Goal: Task Accomplishment & Management: Complete application form

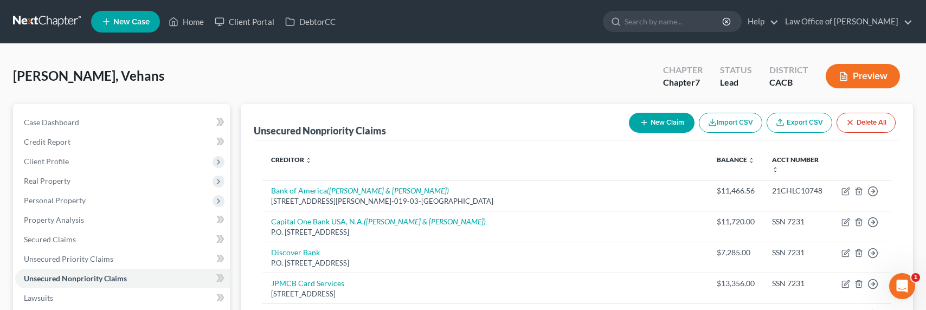
click at [50, 23] on link at bounding box center [47, 22] width 69 height 20
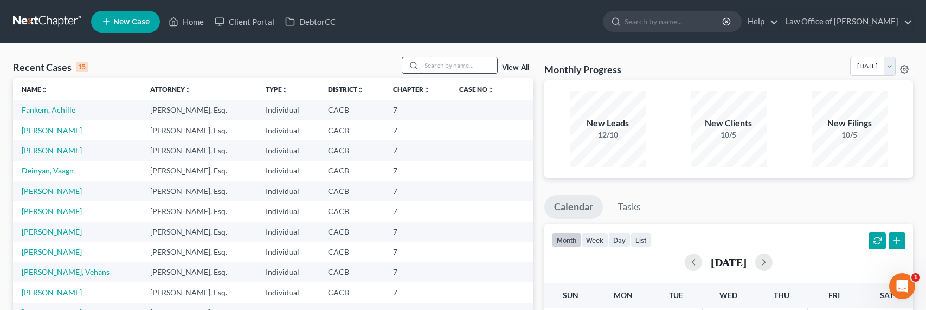
click at [468, 69] on input "search" at bounding box center [459, 65] width 76 height 16
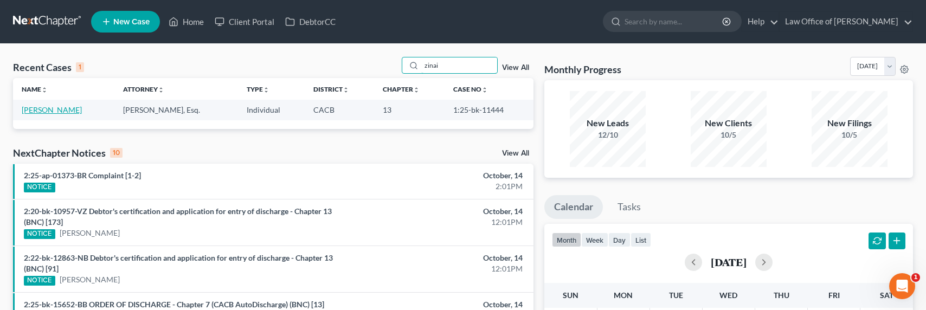
type input "zinai"
click at [45, 110] on link "Uzunyan, Zinaida" at bounding box center [52, 109] width 60 height 9
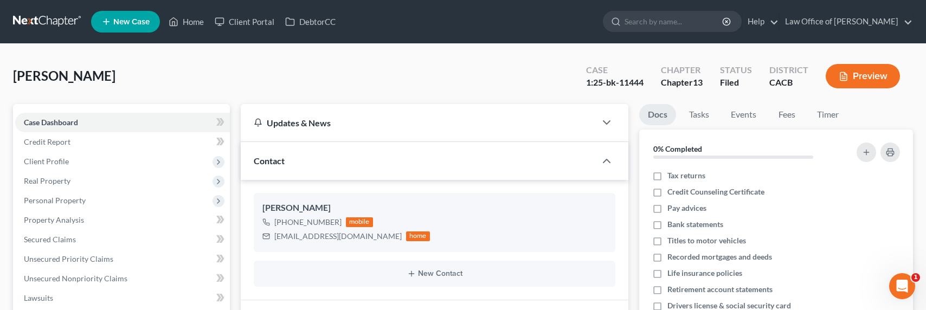
scroll to position [388, 0]
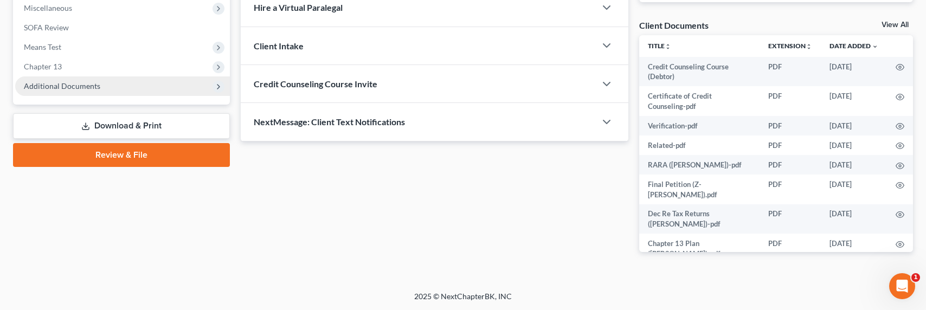
click at [78, 84] on span "Additional Documents" at bounding box center [62, 85] width 76 height 9
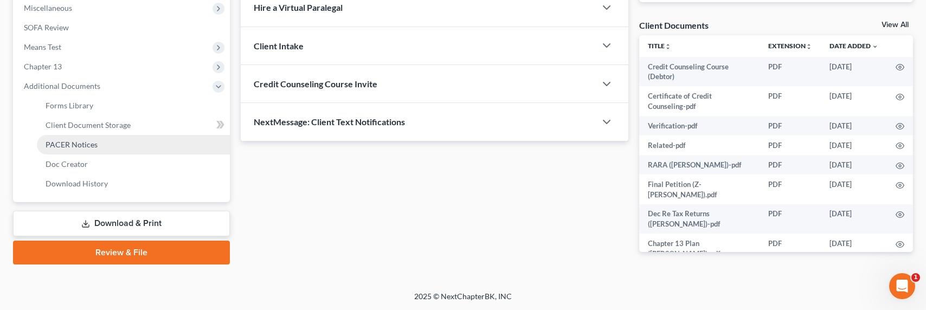
click at [76, 146] on span "PACER Notices" at bounding box center [72, 144] width 52 height 9
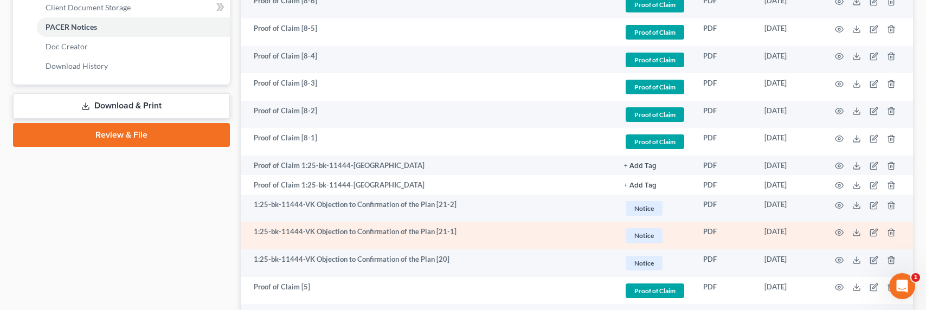
scroll to position [563, 0]
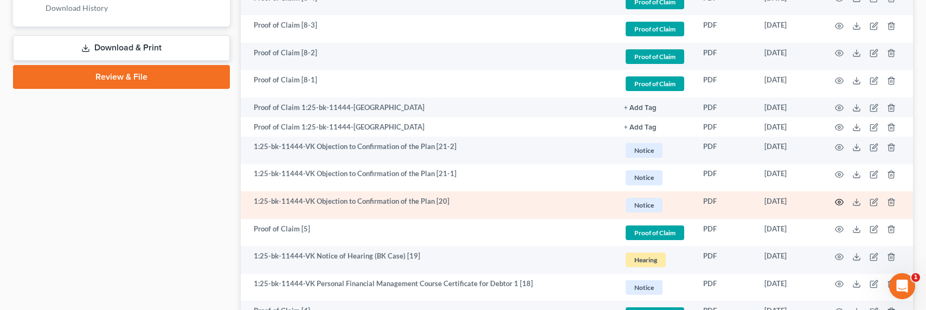
click at [839, 202] on circle "button" at bounding box center [839, 202] width 2 height 2
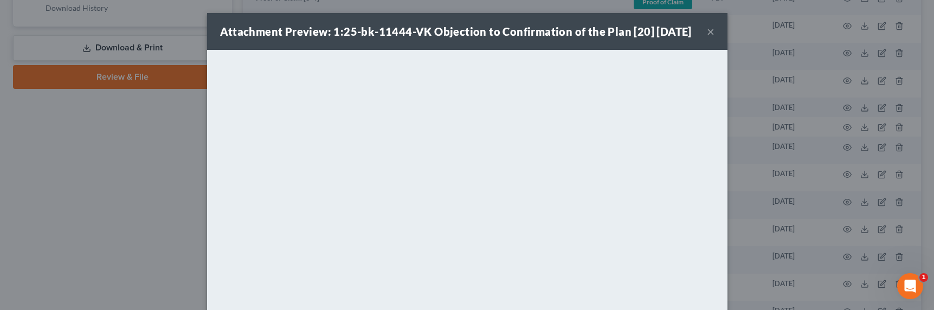
click at [811, 193] on div "Attachment Preview: 1:25-bk-11444-VK Objection to Confirmation of the Plan [20]…" at bounding box center [467, 155] width 934 height 310
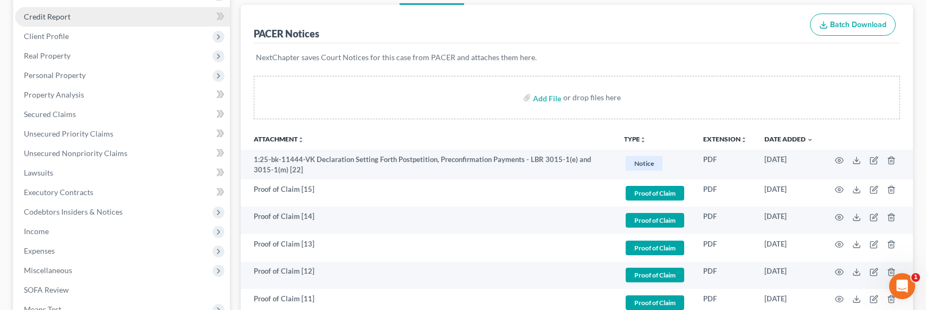
scroll to position [0, 0]
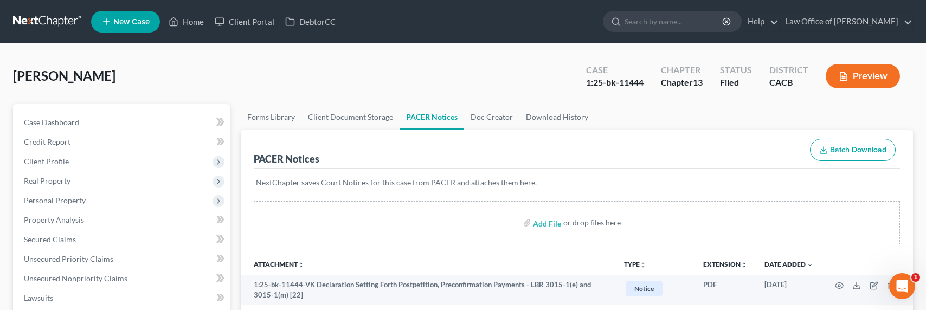
click at [40, 16] on link at bounding box center [47, 22] width 69 height 20
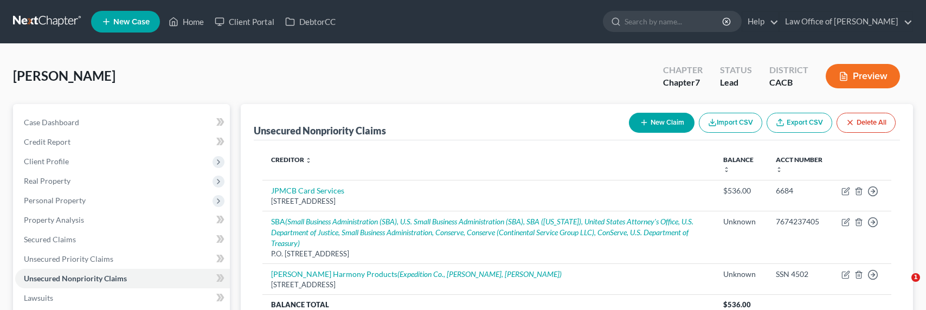
scroll to position [21, 0]
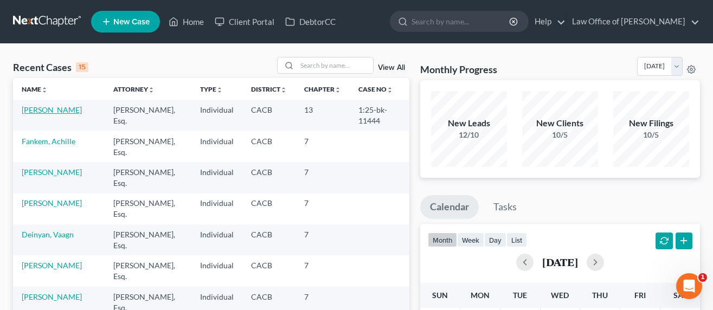
click at [55, 109] on link "[PERSON_NAME]" at bounding box center [52, 109] width 60 height 9
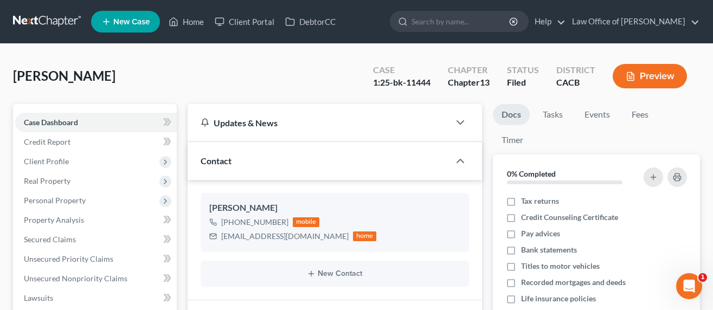
click at [37, 20] on link at bounding box center [47, 22] width 69 height 20
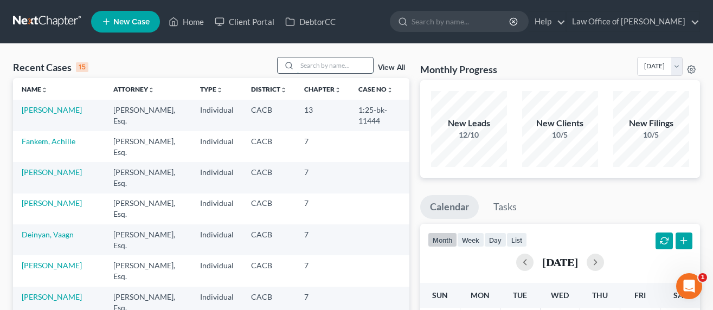
click at [330, 65] on input "search" at bounding box center [335, 65] width 76 height 16
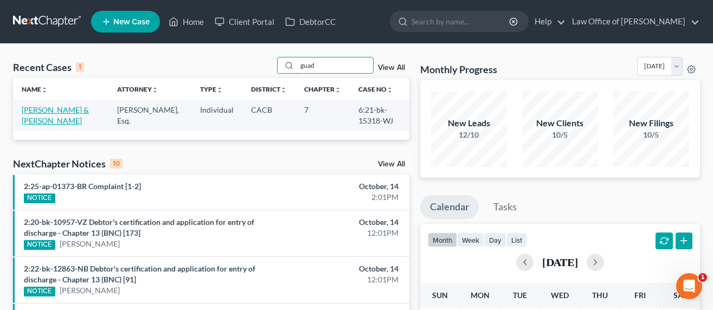
type input "guad"
click at [38, 111] on link "[PERSON_NAME] & [PERSON_NAME]" at bounding box center [55, 115] width 67 height 20
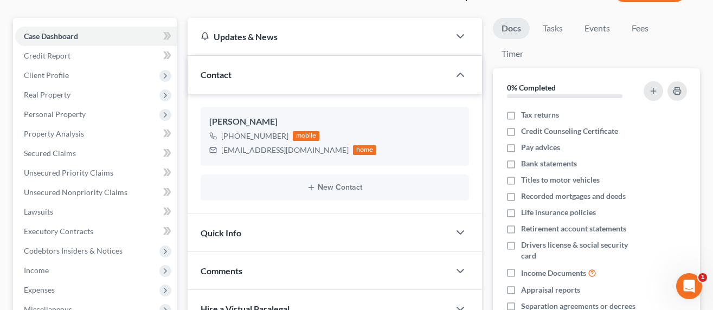
scroll to position [110, 0]
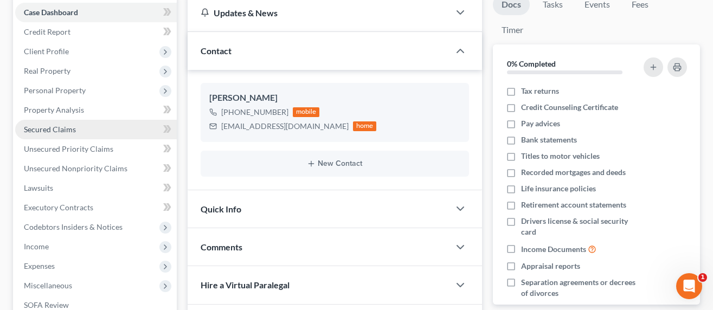
click at [52, 131] on span "Secured Claims" at bounding box center [50, 129] width 52 height 9
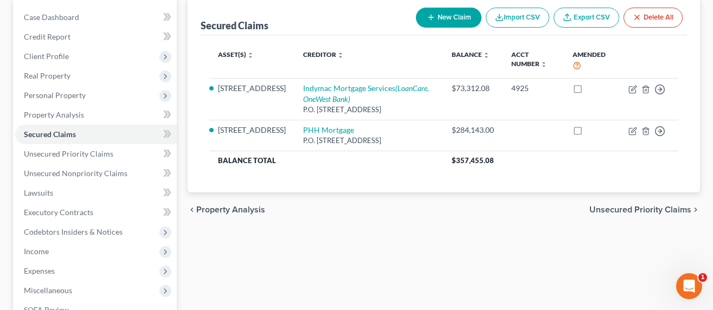
scroll to position [117, 0]
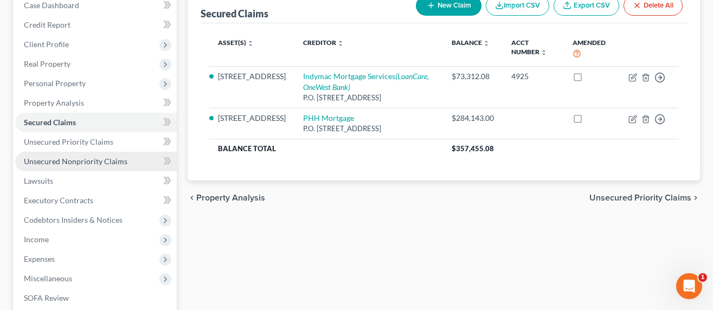
click at [89, 165] on span "Unsecured Nonpriority Claims" at bounding box center [76, 161] width 104 height 9
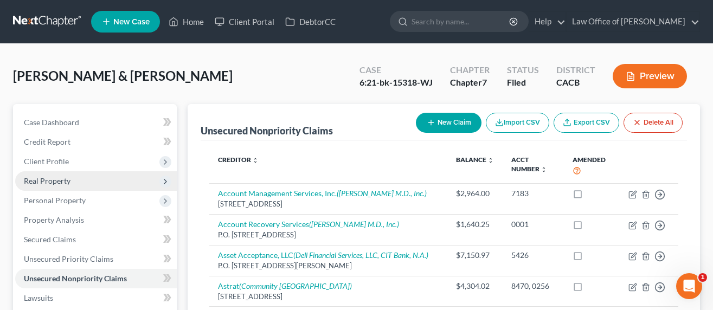
click at [58, 182] on span "Real Property" at bounding box center [47, 180] width 47 height 9
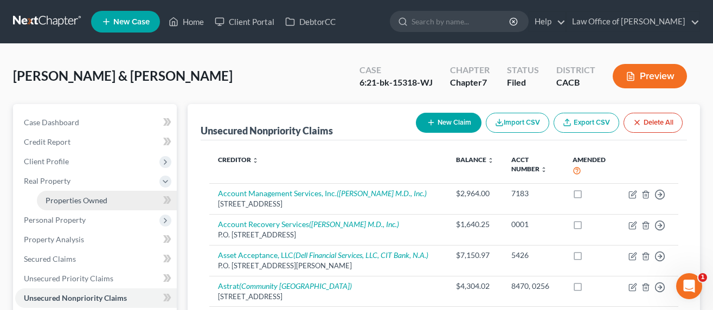
click at [73, 200] on span "Properties Owned" at bounding box center [77, 200] width 62 height 9
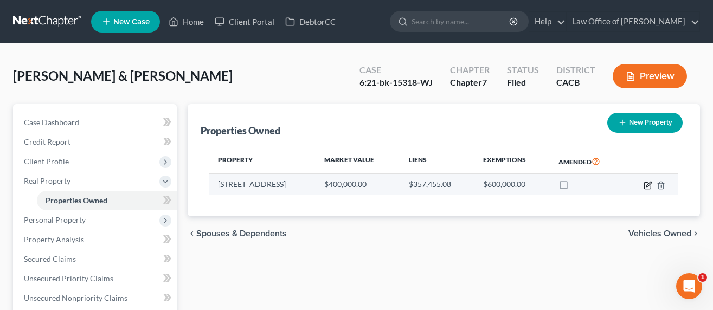
click at [648, 184] on icon "button" at bounding box center [648, 185] width 9 height 9
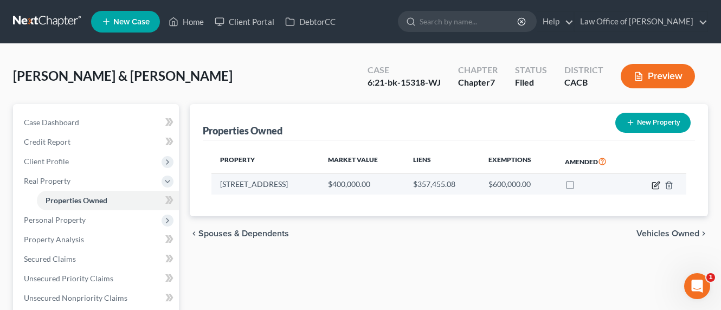
select select "4"
select select "0"
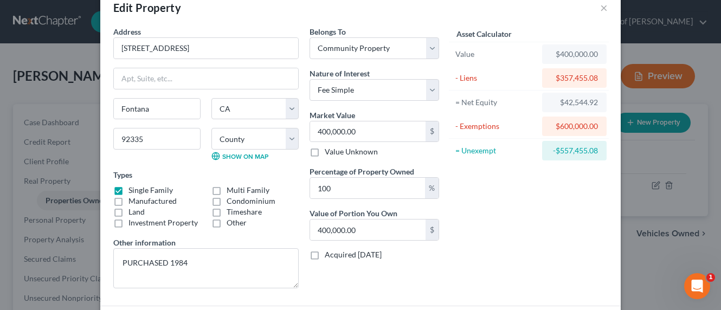
scroll to position [134, 0]
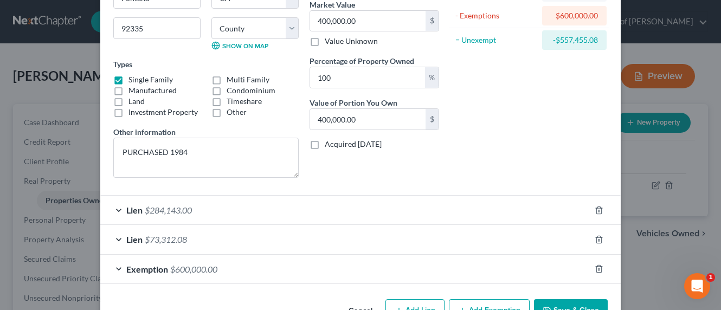
click at [189, 209] on span "$284,143.00" at bounding box center [168, 210] width 47 height 10
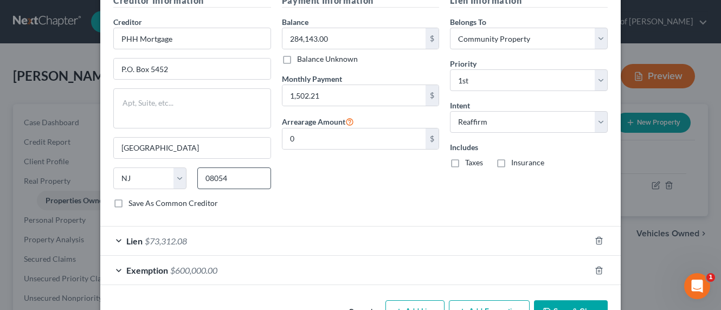
scroll to position [413, 0]
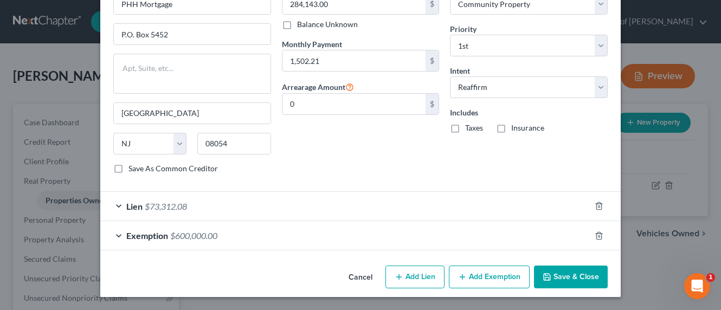
click at [168, 205] on span "$73,312.08" at bounding box center [166, 206] width 42 height 10
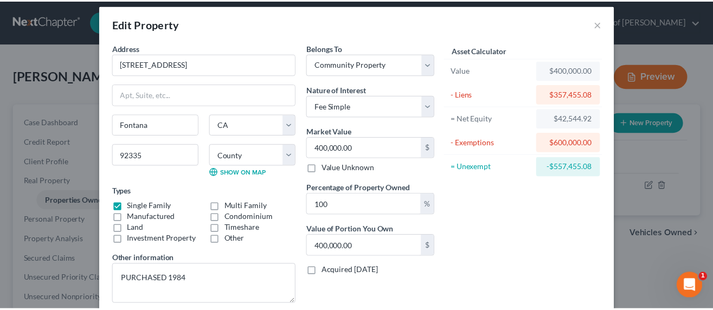
scroll to position [0, 0]
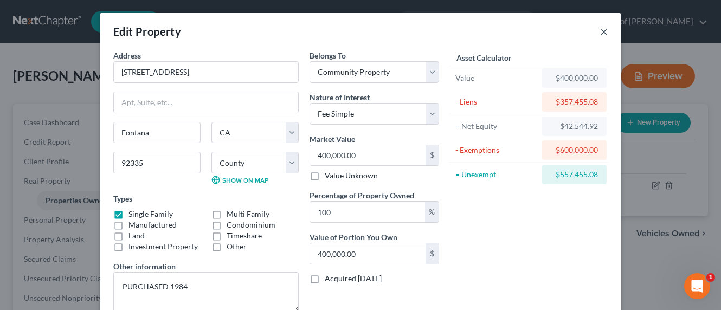
click at [600, 34] on button "×" at bounding box center [604, 31] width 8 height 13
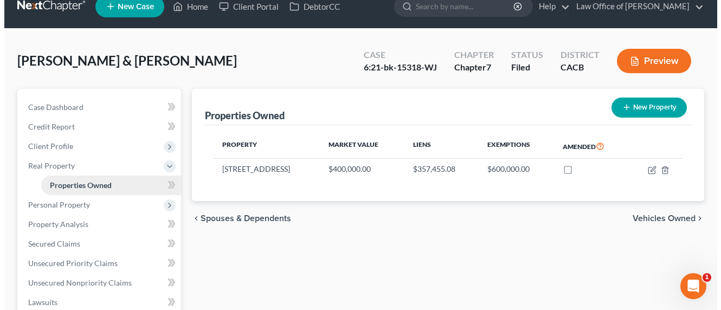
scroll to position [24, 0]
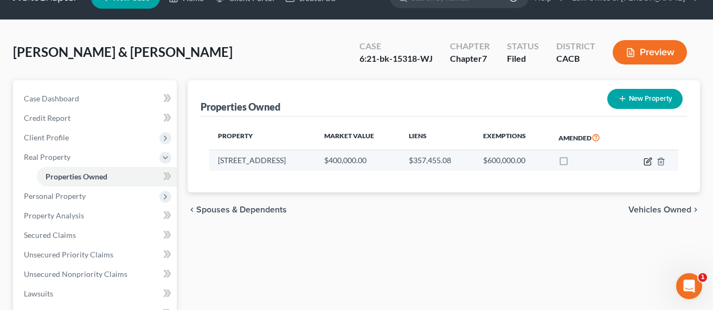
click at [647, 162] on icon "button" at bounding box center [648, 161] width 9 height 9
select select "4"
select select "35"
select select "4"
select select "0"
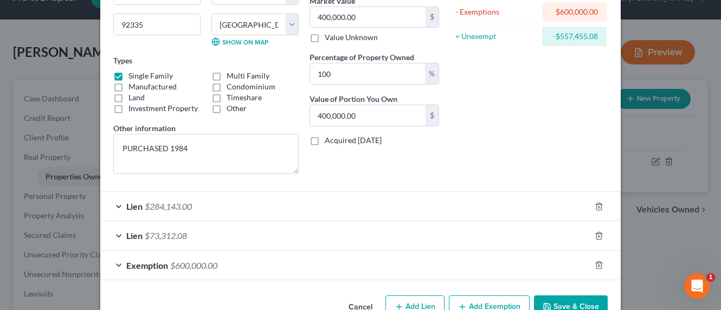
scroll to position [168, 0]
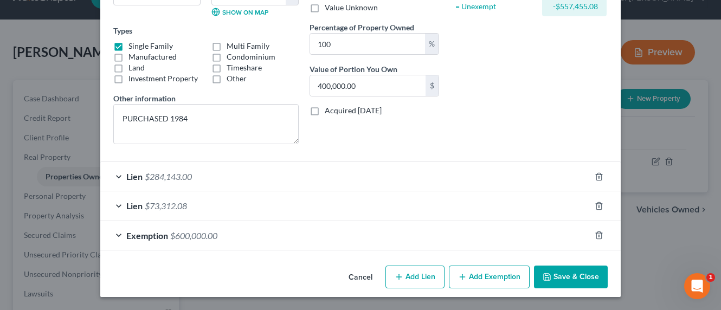
click at [181, 207] on span "$73,312.08" at bounding box center [166, 206] width 42 height 10
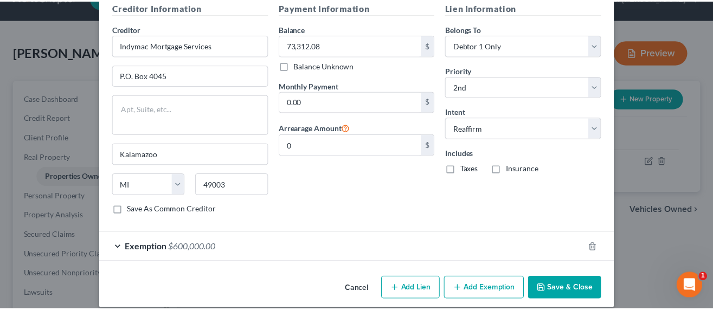
scroll to position [413, 0]
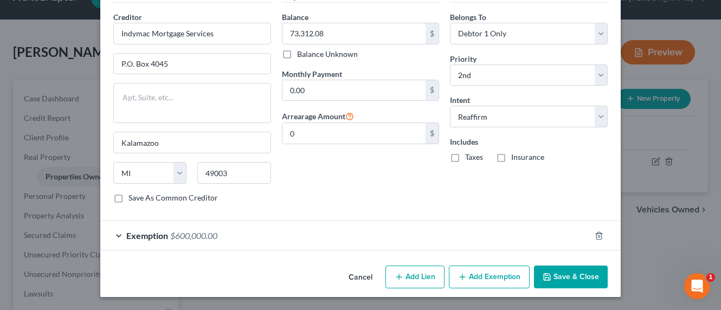
click at [577, 275] on button "Save & Close" at bounding box center [571, 277] width 74 height 23
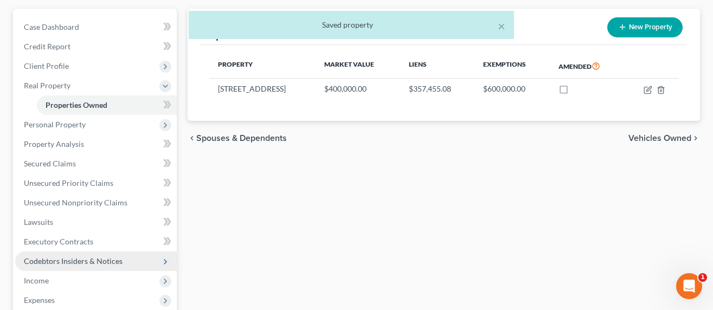
scroll to position [134, 0]
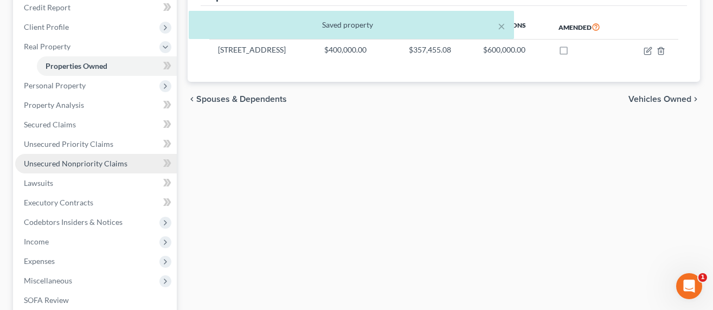
click at [98, 167] on span "Unsecured Nonpriority Claims" at bounding box center [76, 163] width 104 height 9
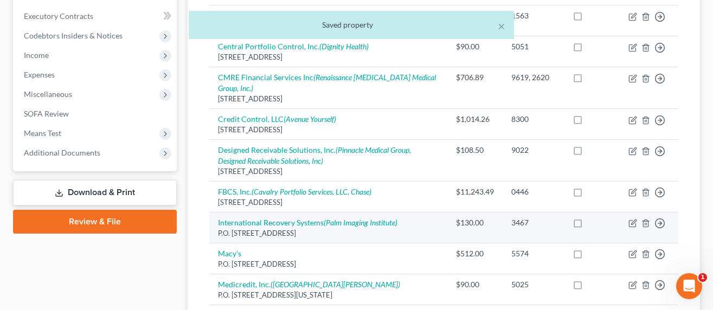
scroll to position [341, 0]
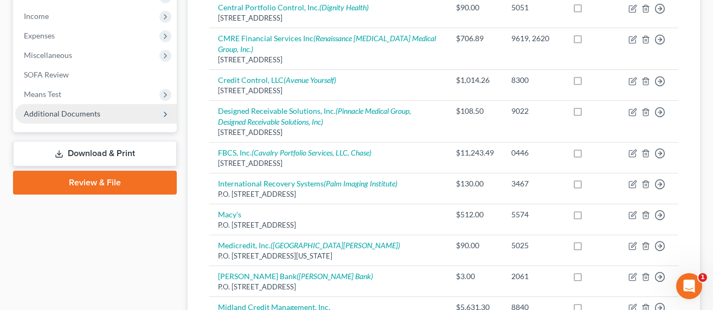
click at [50, 118] on span "Additional Documents" at bounding box center [96, 114] width 162 height 20
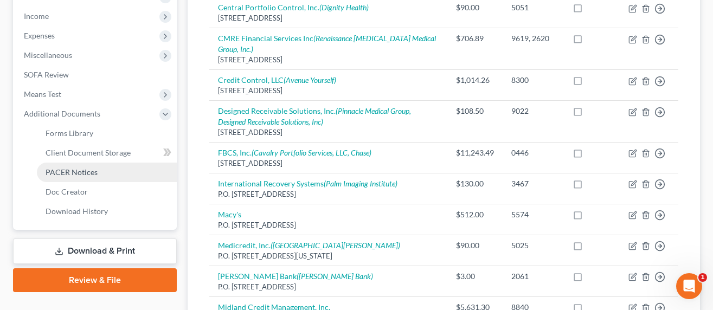
click at [76, 172] on span "PACER Notices" at bounding box center [72, 172] width 52 height 9
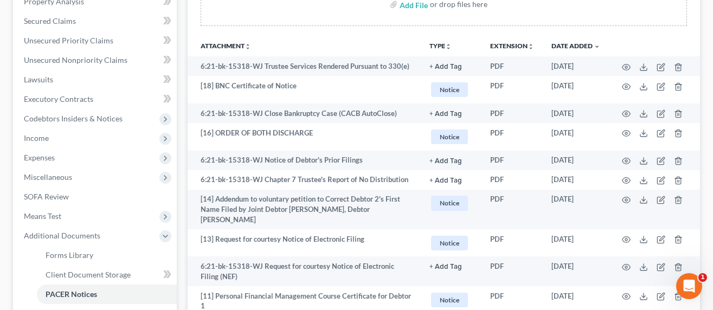
scroll to position [208, 0]
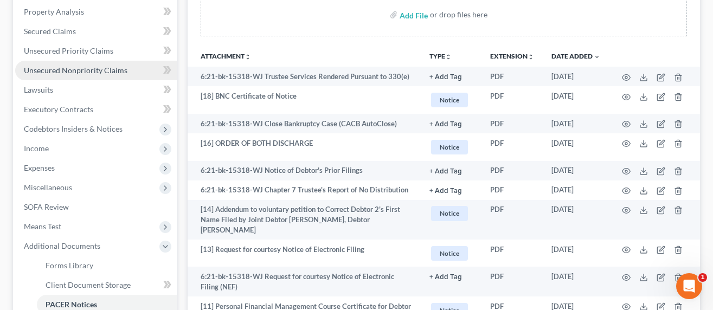
click at [74, 66] on span "Unsecured Nonpriority Claims" at bounding box center [76, 70] width 104 height 9
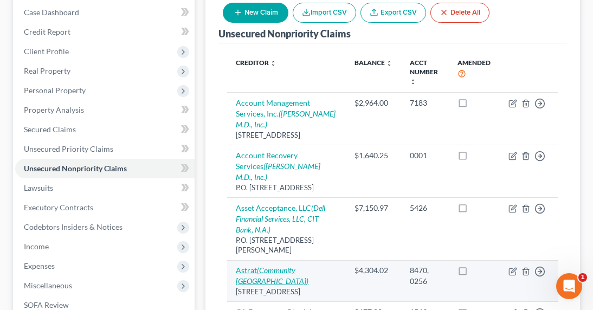
scroll to position [216, 0]
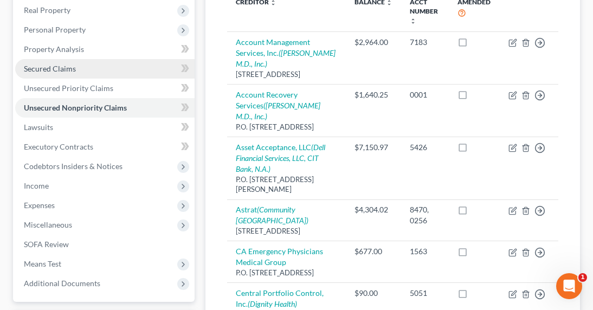
click at [55, 64] on span "Secured Claims" at bounding box center [50, 68] width 52 height 9
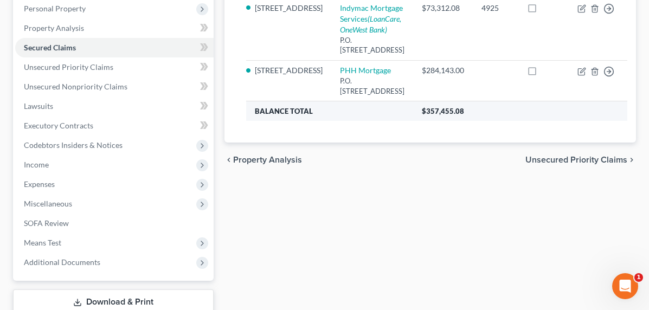
scroll to position [127, 0]
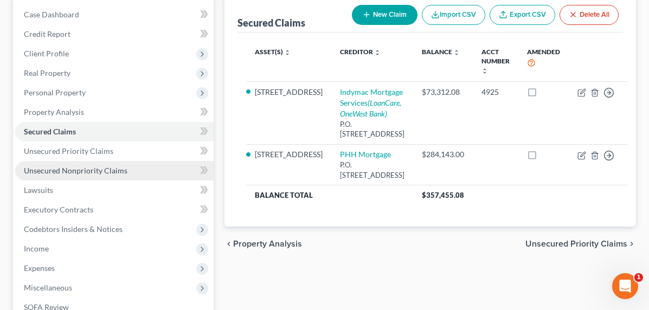
click at [66, 173] on span "Unsecured Nonpriority Claims" at bounding box center [76, 170] width 104 height 9
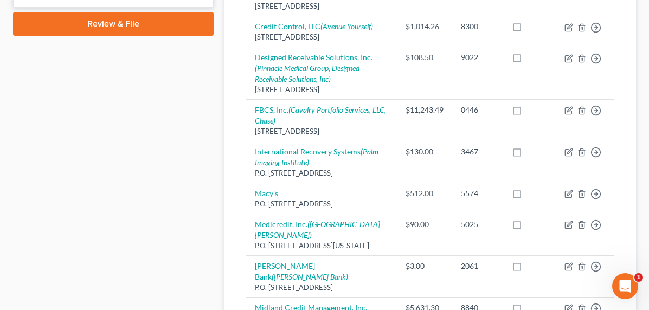
scroll to position [613, 0]
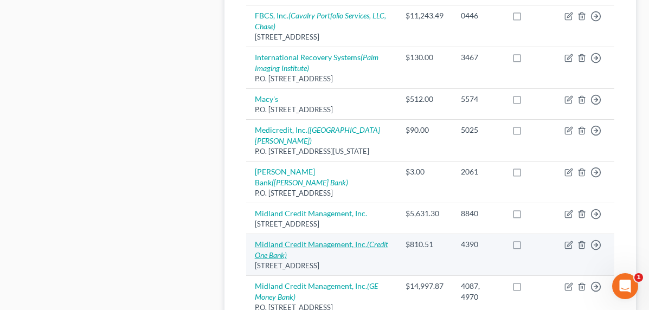
click at [255, 240] on link "Midland Credit Management, Inc. (Credit One Bank)" at bounding box center [321, 250] width 133 height 20
select select "4"
select select "1"
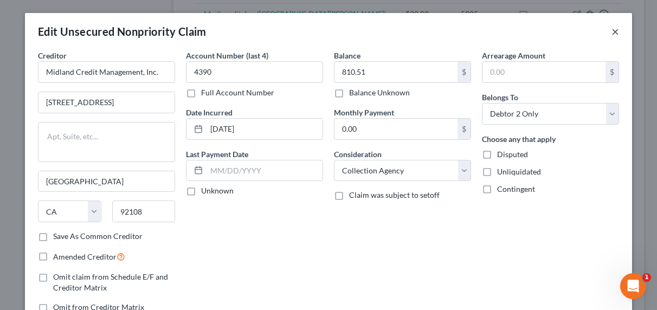
click at [612, 30] on button "×" at bounding box center [616, 31] width 8 height 13
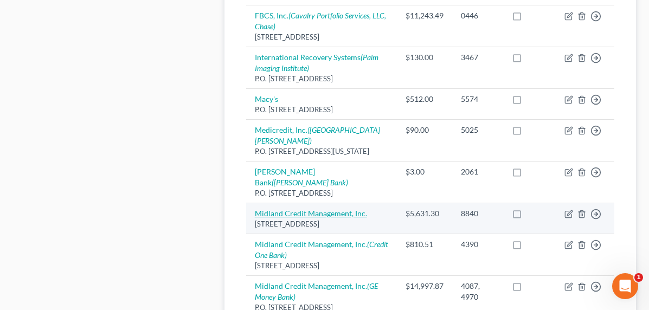
click at [263, 209] on link "Midland Credit Management, Inc." at bounding box center [311, 213] width 112 height 9
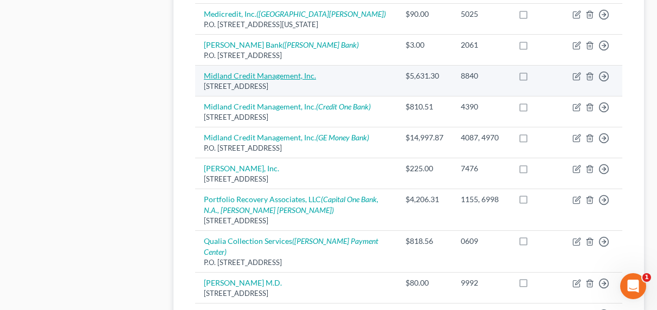
select select "4"
select select "1"
select select "0"
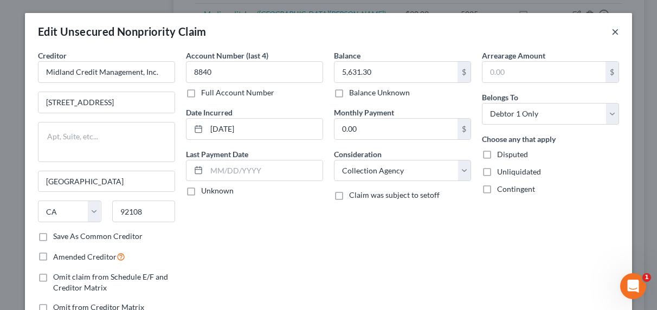
click at [614, 30] on button "×" at bounding box center [616, 31] width 8 height 13
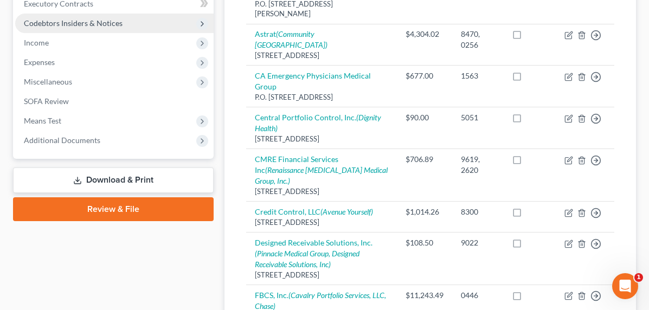
scroll to position [230, 0]
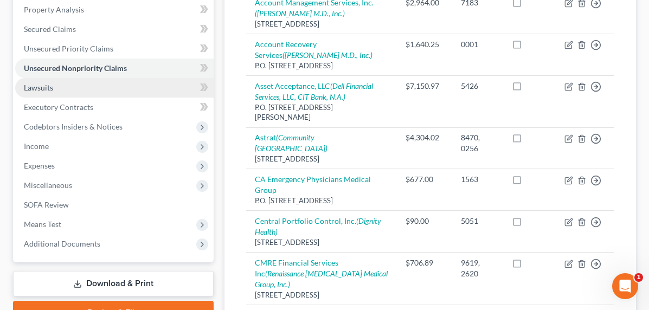
click at [30, 86] on span "Lawsuits" at bounding box center [38, 87] width 29 height 9
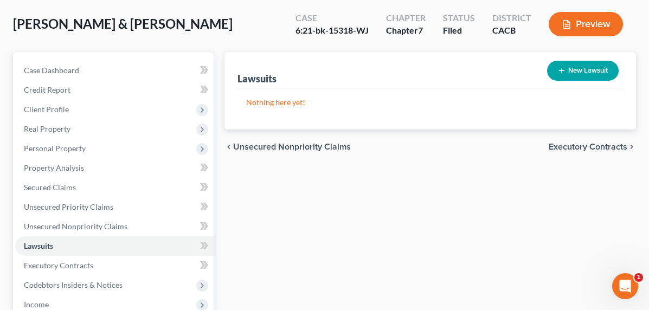
scroll to position [111, 0]
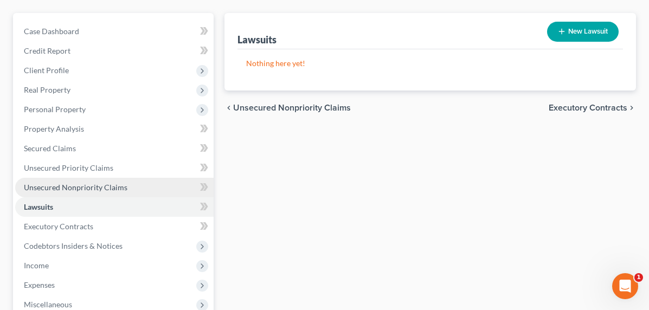
click at [66, 190] on span "Unsecured Nonpriority Claims" at bounding box center [76, 187] width 104 height 9
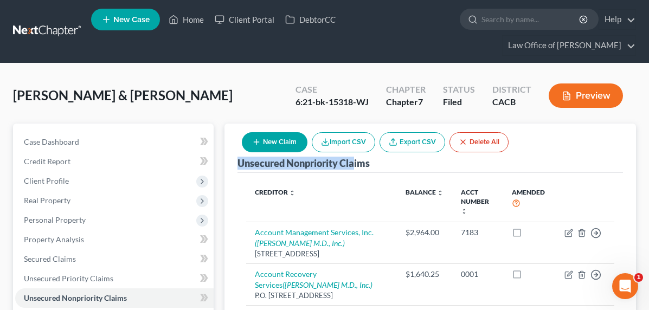
drag, startPoint x: 187, startPoint y: 148, endPoint x: 304, endPoint y: 144, distance: 117.2
click at [304, 157] on div "Unsecured Nonpriority Claims" at bounding box center [303, 163] width 132 height 13
click at [243, 131] on div "Unsecured Nonpriority Claims New Claim Import CSV Export CSV Delete All" at bounding box center [430, 148] width 386 height 49
drag, startPoint x: 181, startPoint y: 150, endPoint x: 318, endPoint y: 150, distance: 137.7
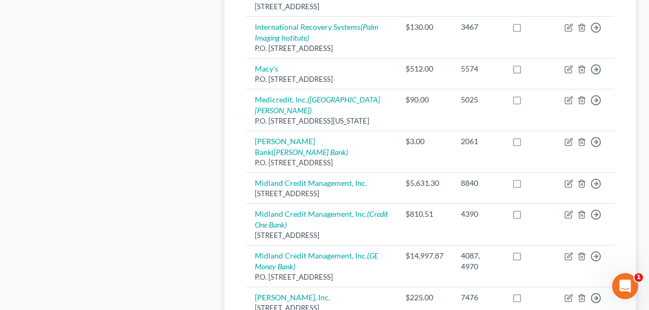
scroll to position [660, 0]
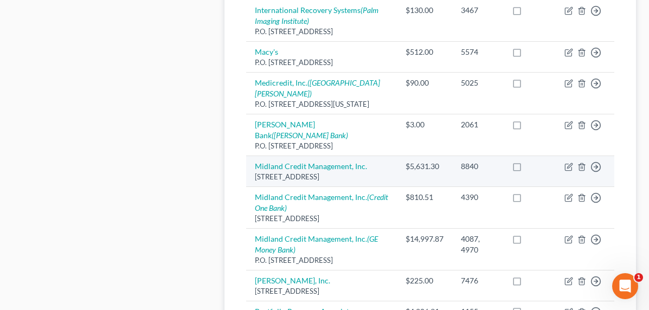
drag, startPoint x: 365, startPoint y: 60, endPoint x: 255, endPoint y: 60, distance: 110.1
click at [255, 172] on div "[STREET_ADDRESS]" at bounding box center [321, 177] width 133 height 10
drag, startPoint x: 312, startPoint y: 65, endPoint x: 350, endPoint y: 57, distance: 38.7
click at [313, 156] on td "Midland Credit Management, Inc. [STREET_ADDRESS]" at bounding box center [321, 171] width 151 height 31
click at [382, 156] on td "Midland Credit Management, Inc. [STREET_ADDRESS]" at bounding box center [321, 171] width 151 height 31
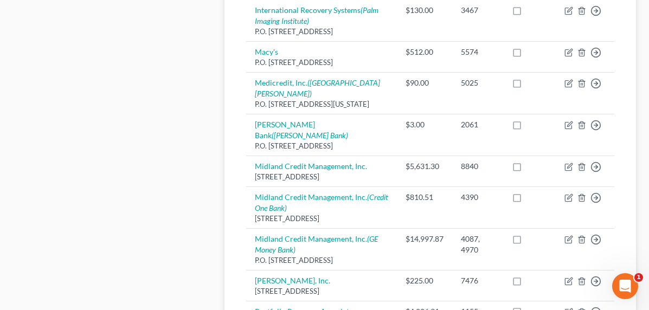
drag, startPoint x: 370, startPoint y: 62, endPoint x: 191, endPoint y: 54, distance: 179.1
click at [237, 54] on div "Creditor expand_more expand_less unfold_more Balance expand_more expand_less un…" at bounding box center [430, 69] width 386 height 1113
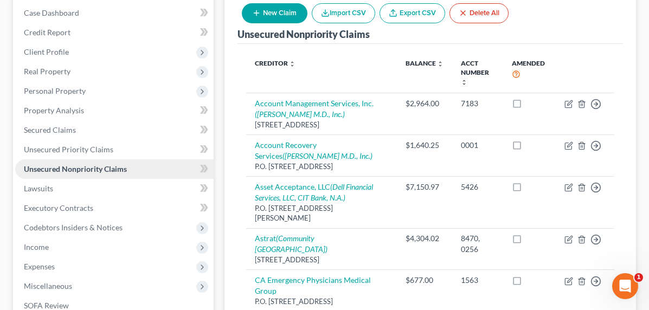
scroll to position [97, 0]
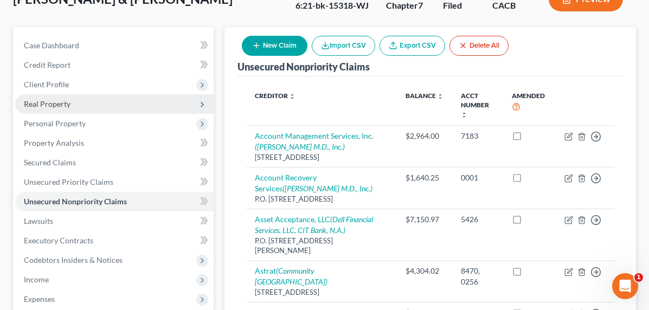
click at [47, 106] on span "Real Property" at bounding box center [47, 103] width 47 height 9
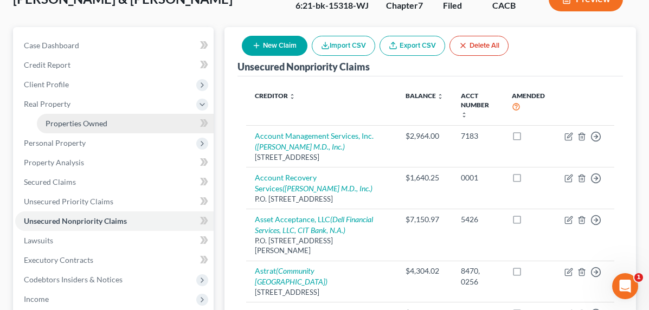
click at [66, 119] on span "Properties Owned" at bounding box center [77, 123] width 62 height 9
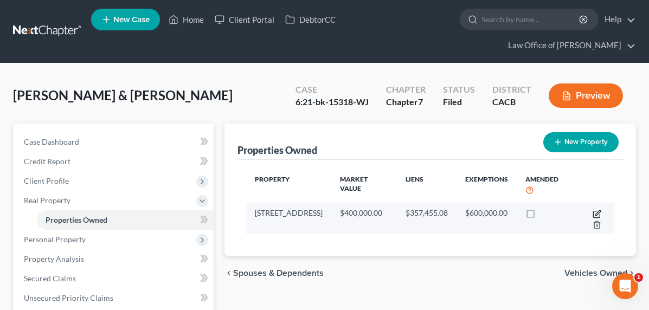
click at [595, 210] on icon "button" at bounding box center [597, 212] width 5 height 5
select select "4"
select select "35"
select select "4"
select select "0"
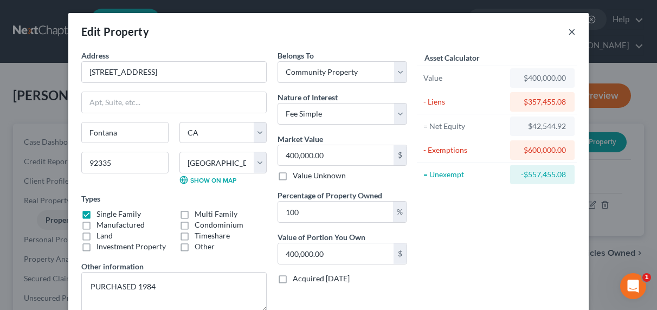
click at [568, 34] on button "×" at bounding box center [572, 31] width 8 height 13
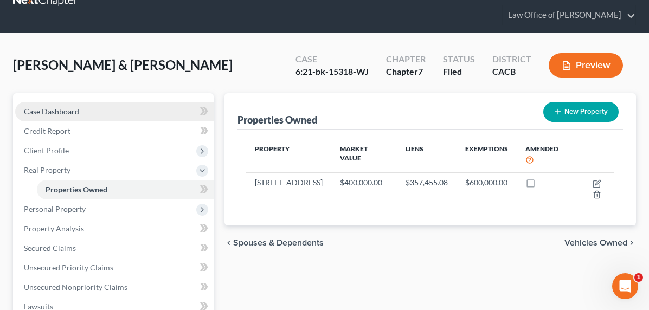
scroll to position [8, 0]
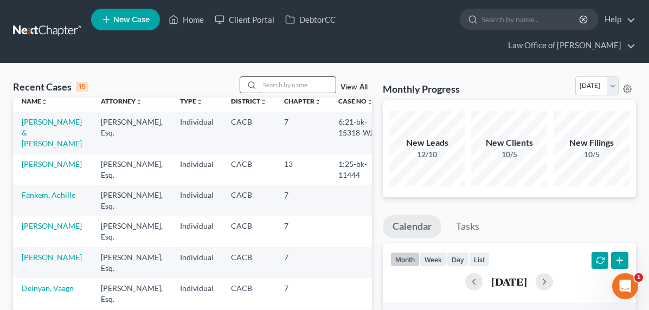
click at [292, 86] on input "search" at bounding box center [298, 85] width 76 height 16
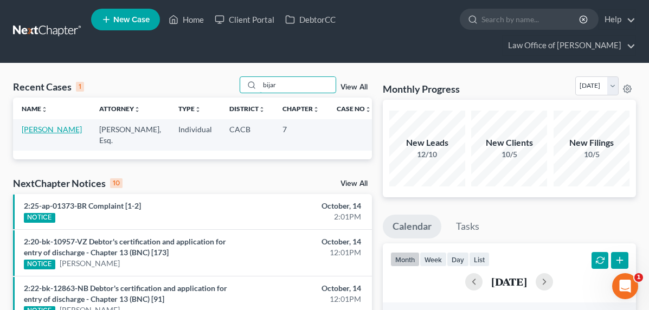
type input "bijar"
click at [35, 129] on link "[PERSON_NAME]" at bounding box center [52, 129] width 60 height 9
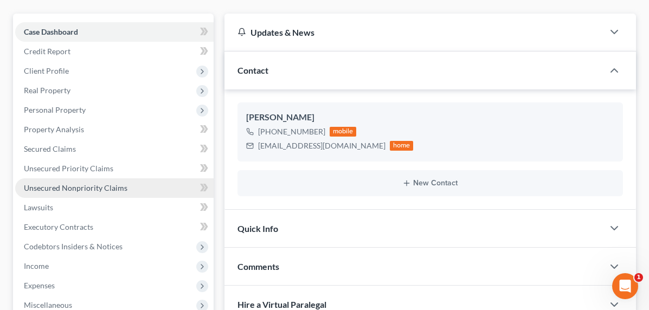
click at [74, 186] on span "Unsecured Nonpriority Claims" at bounding box center [76, 187] width 104 height 9
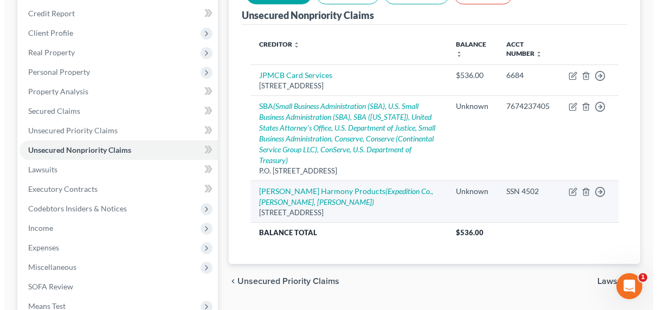
scroll to position [122, 0]
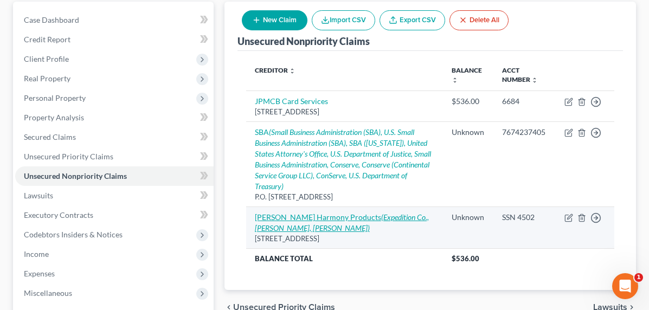
click at [257, 213] on link "Tom King Harmony Products (Expedition Co., Jesse Davis, ISAAC SWIDERSKI)" at bounding box center [342, 223] width 174 height 20
select select "26"
select select "10"
select select "3"
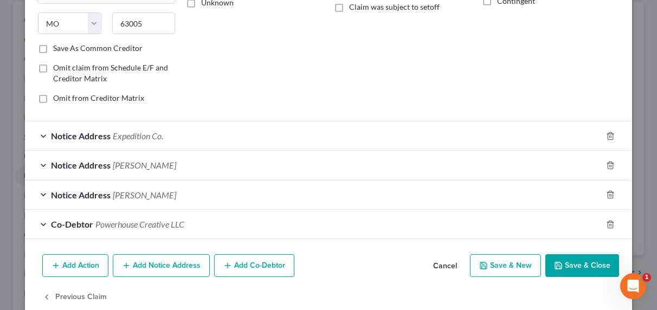
scroll to position [208, 0]
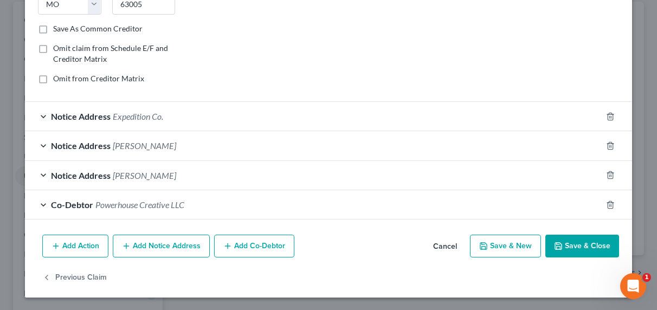
click at [123, 143] on span "Jesse Davis" at bounding box center [144, 145] width 63 height 10
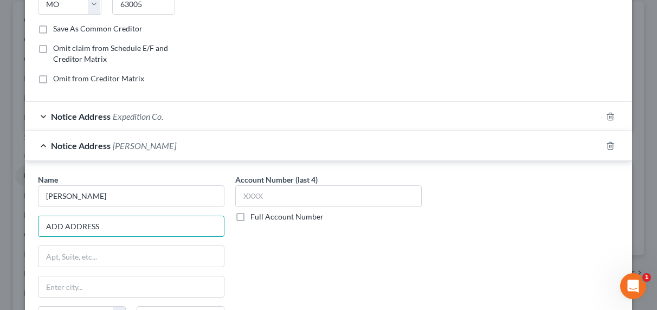
drag, startPoint x: 110, startPoint y: 223, endPoint x: 33, endPoint y: 223, distance: 77.0
click at [33, 223] on div "Name * Jesse Davis ADD ADDRESS State AL AK AR AZ CA CO CT DE DC FL GA GU HI ID …" at bounding box center [131, 265] width 197 height 182
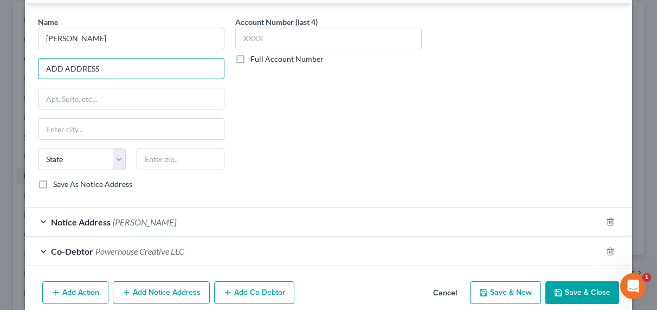
scroll to position [354, 0]
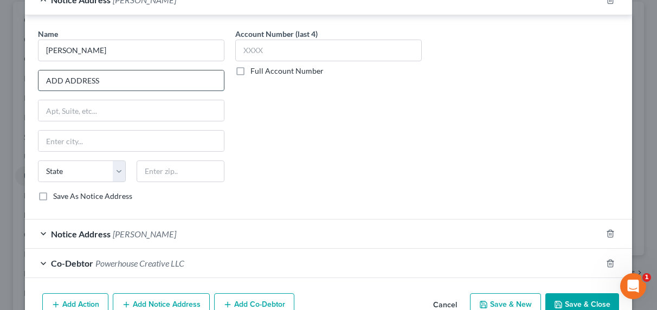
click at [111, 85] on input "ADD ADDRESS" at bounding box center [130, 80] width 185 height 21
drag, startPoint x: 115, startPoint y: 82, endPoint x: 24, endPoint y: 82, distance: 91.6
click at [25, 82] on div "Name * Jesse Davis ADD ADDRESS State AL AK AR AZ CA CO CT DE DC FL GA GU HI ID …" at bounding box center [328, 117] width 607 height 204
type input "400 Continental Blvd. Floor 6"
type input "90245"
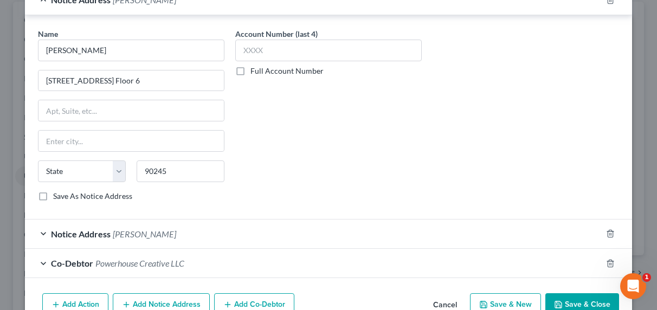
type input "El Segundo"
select select "4"
click at [296, 72] on label "Full Account Number" at bounding box center [286, 71] width 73 height 11
click at [262, 72] on input "Full Account Number" at bounding box center [258, 69] width 7 height 7
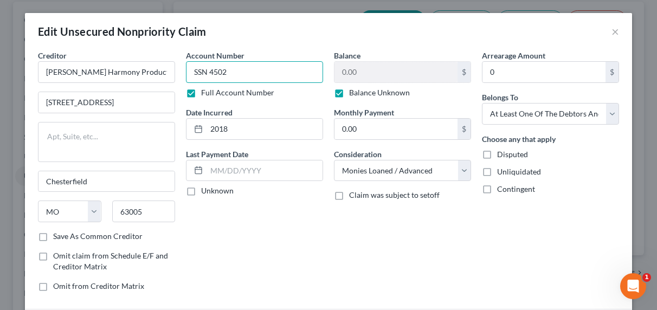
drag, startPoint x: 262, startPoint y: 78, endPoint x: 183, endPoint y: 73, distance: 79.3
click at [186, 73] on input "SSN 4502" at bounding box center [254, 72] width 137 height 22
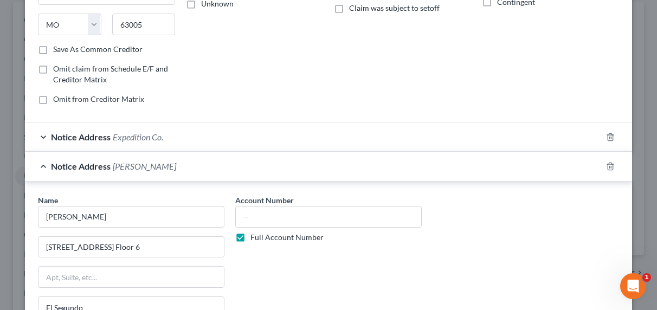
scroll to position [233, 0]
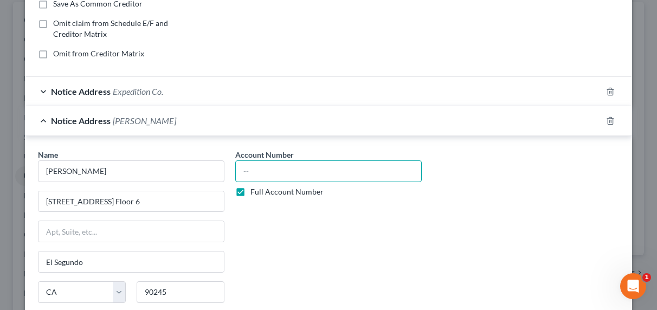
click at [254, 174] on input "text" at bounding box center [328, 171] width 187 height 22
paste input "SSN 4502"
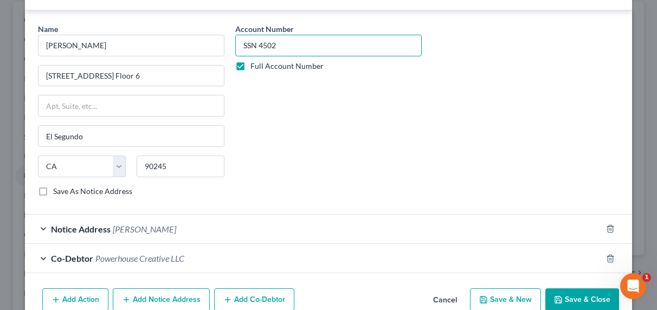
scroll to position [379, 0]
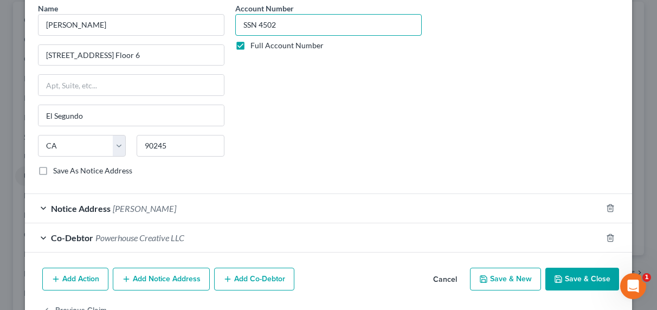
type input "SSN 4502"
click at [170, 209] on span "ISAAC SWIDERSKI" at bounding box center [144, 208] width 63 height 10
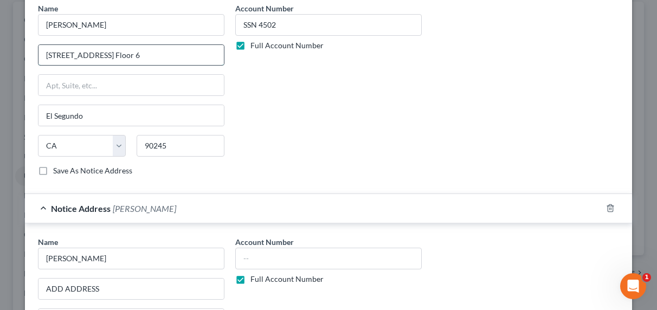
drag, startPoint x: 157, startPoint y: 54, endPoint x: 36, endPoint y: 52, distance: 120.4
click at [38, 52] on input "400 Continental Blvd. Floor 6" at bounding box center [130, 55] width 185 height 21
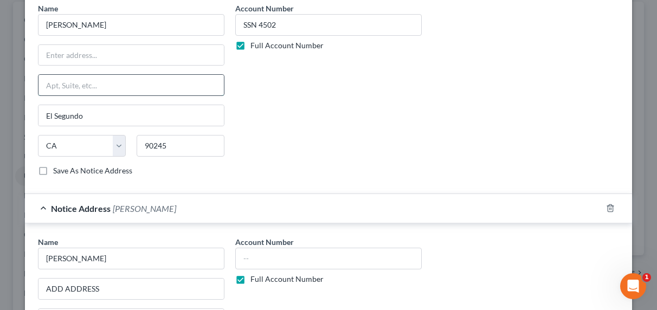
click at [126, 82] on input "text" at bounding box center [130, 85] width 185 height 21
paste input "400 Continental Blvd. Floor 6"
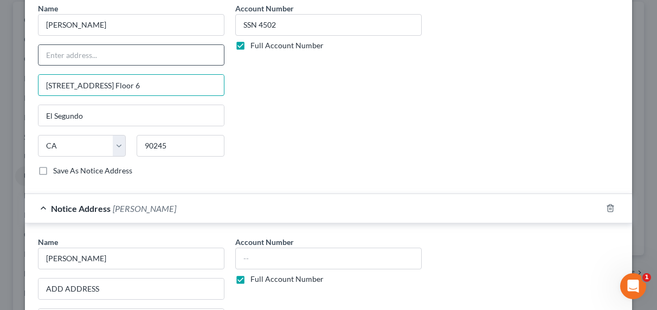
type input "400 Continental Blvd. Floor 6"
click at [118, 63] on input "text" at bounding box center [130, 55] width 185 height 21
type input "Expedition Co."
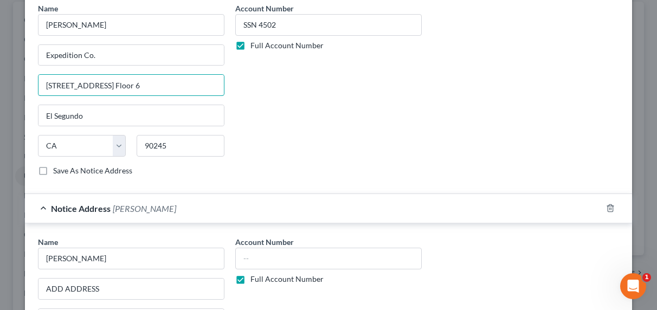
drag, startPoint x: 145, startPoint y: 90, endPoint x: 32, endPoint y: 84, distance: 113.5
click at [33, 84] on div "Name * Jesse Davis Expedition Co. 400 Continental Blvd. Floor 6 El Segundo Stat…" at bounding box center [131, 94] width 197 height 182
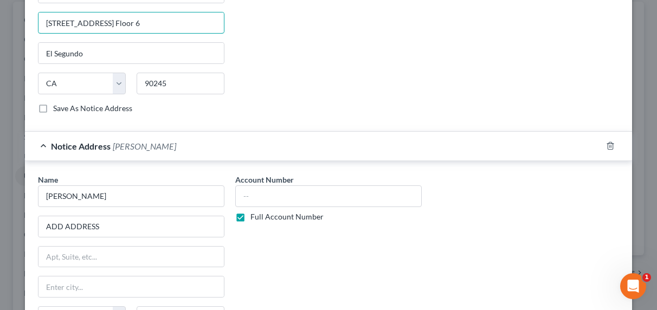
scroll to position [612, 0]
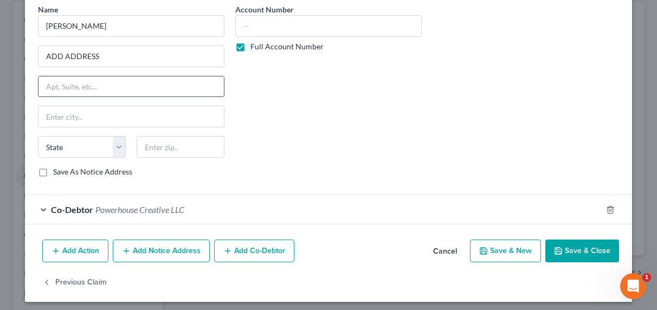
click at [103, 92] on input "text" at bounding box center [130, 86] width 185 height 21
paste input "400 Continental Blvd. Floor 6"
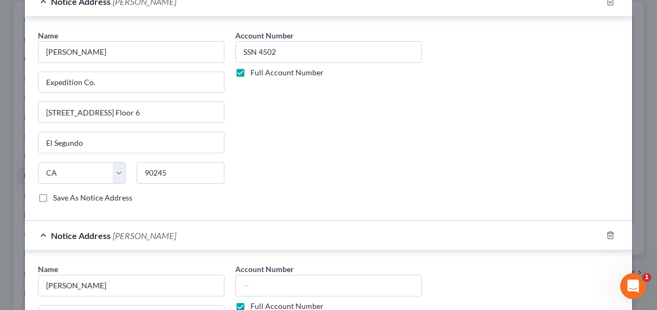
scroll to position [465, 0]
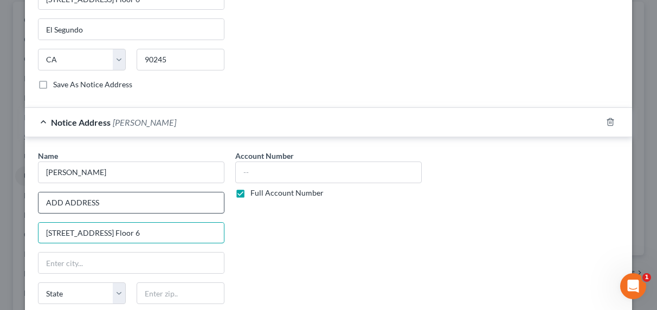
type input "400 Continental Blvd. Floor 6"
drag, startPoint x: 101, startPoint y: 205, endPoint x: 87, endPoint y: 204, distance: 14.7
click at [87, 204] on input "ADD ADDRESS" at bounding box center [130, 202] width 185 height 21
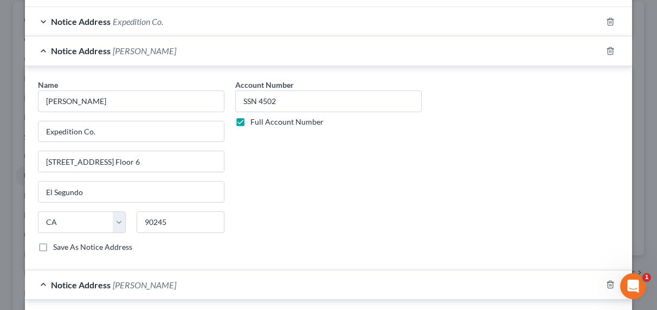
scroll to position [275, 0]
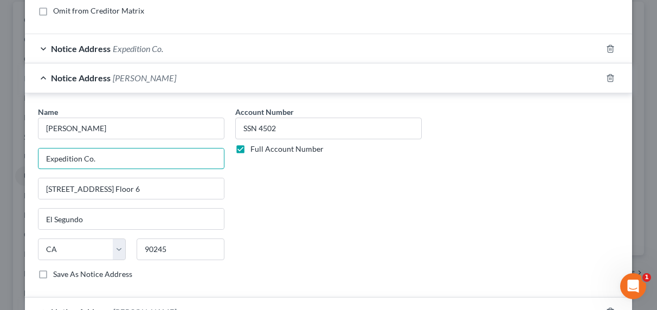
drag, startPoint x: 100, startPoint y: 159, endPoint x: 31, endPoint y: 158, distance: 68.9
click at [33, 158] on div "Name * Jesse Davis Expedition Co. 400 Continental Blvd. Floor 6 El Segundo Stat…" at bounding box center [131, 197] width 197 height 182
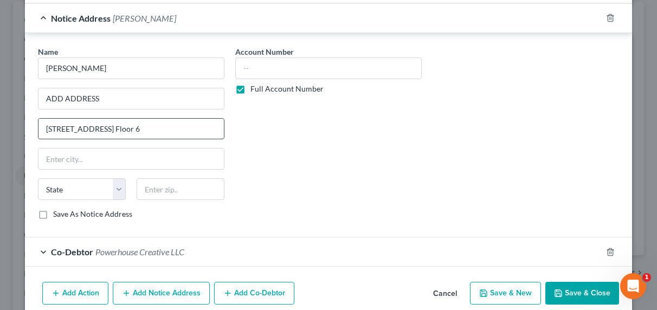
scroll to position [515, 0]
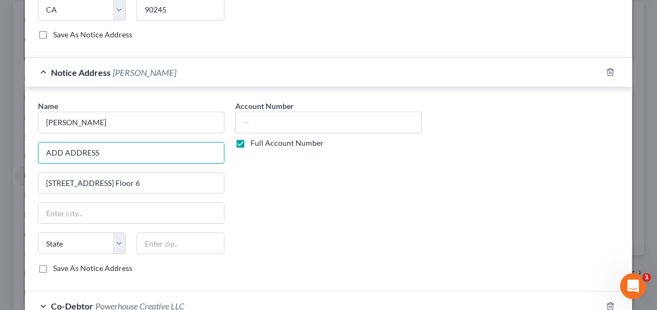
drag, startPoint x: 110, startPoint y: 154, endPoint x: 18, endPoint y: 150, distance: 91.7
click at [18, 150] on div "Edit Unsecured Nonpriority Claim × Creditor * Tom King Harmony Products 253 Che…" at bounding box center [328, 155] width 657 height 310
paste input "Expedition Co."
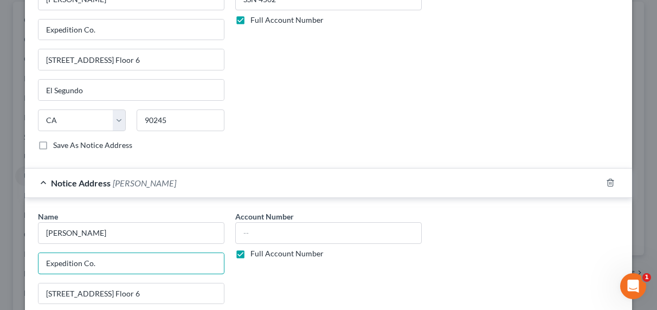
scroll to position [616, 0]
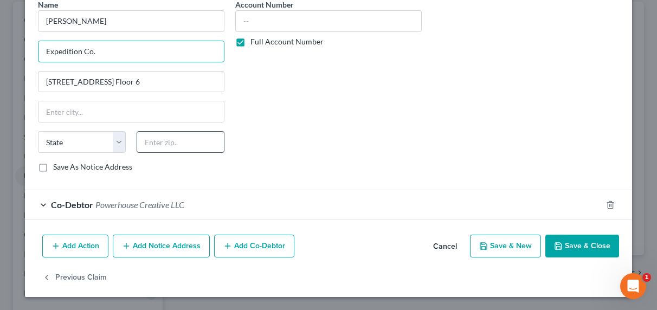
type input "Expedition Co."
click at [162, 149] on input "text" at bounding box center [181, 142] width 88 height 22
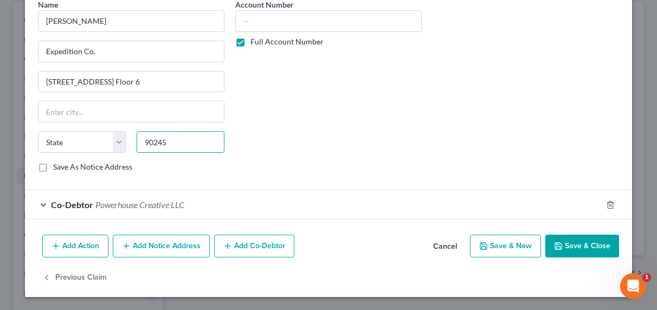
type input "90245"
type input "El Segundo"
select select "4"
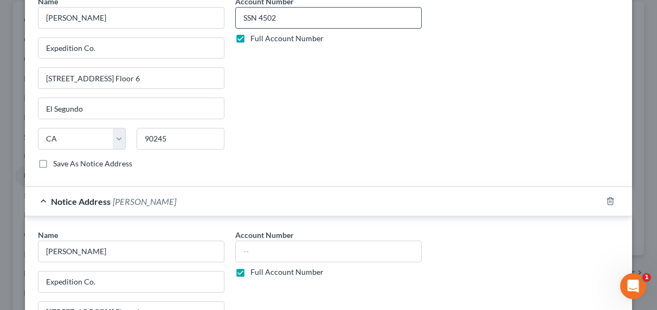
scroll to position [277, 0]
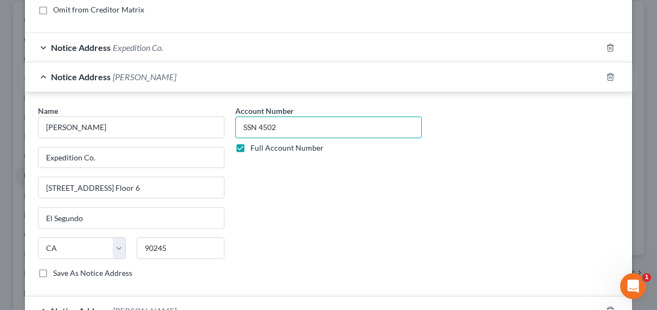
drag, startPoint x: 297, startPoint y: 131, endPoint x: 221, endPoint y: 130, distance: 75.9
click at [221, 130] on div "Name * Jesse Davis Expedition Co. 400 Continental Blvd. Floor 6 El Segundo Stat…" at bounding box center [329, 196] width 592 height 182
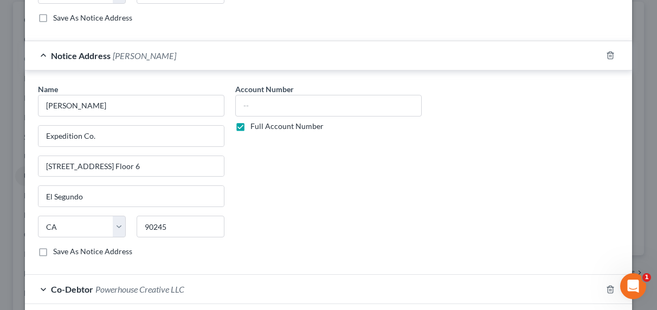
scroll to position [615, 0]
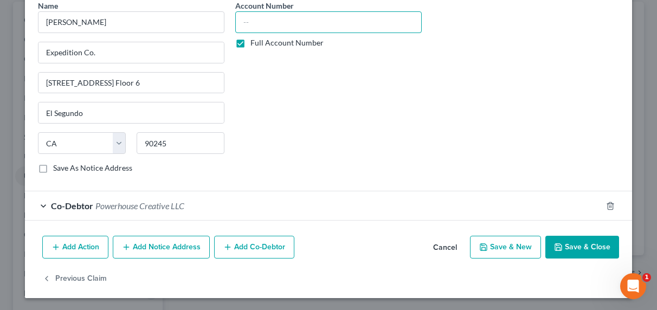
click at [252, 27] on input "text" at bounding box center [328, 22] width 187 height 22
paste input "SSN 4502"
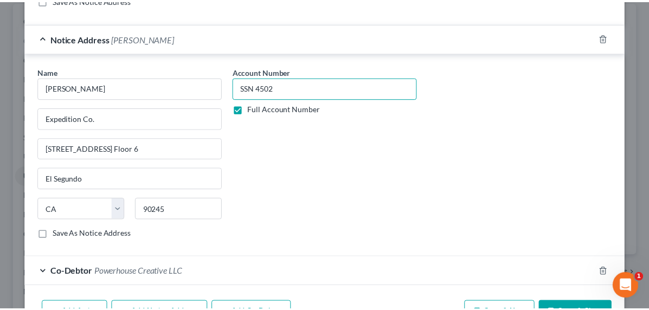
scroll to position [616, 0]
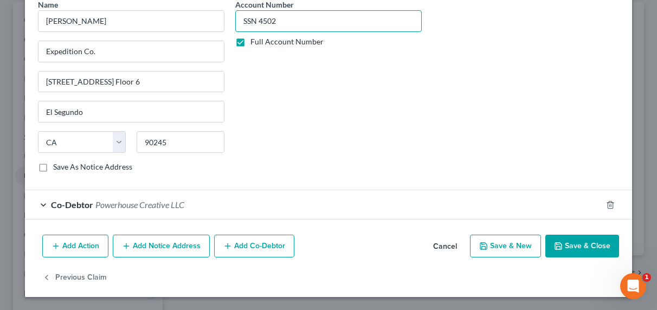
type input "SSN 4502"
click at [566, 250] on button "Save & Close" at bounding box center [582, 246] width 74 height 23
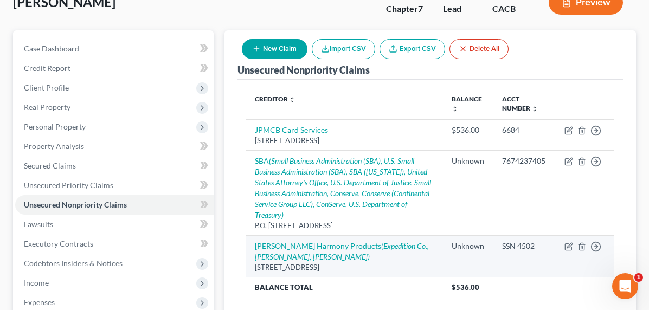
scroll to position [134, 0]
